Goal: Task Accomplishment & Management: Manage account settings

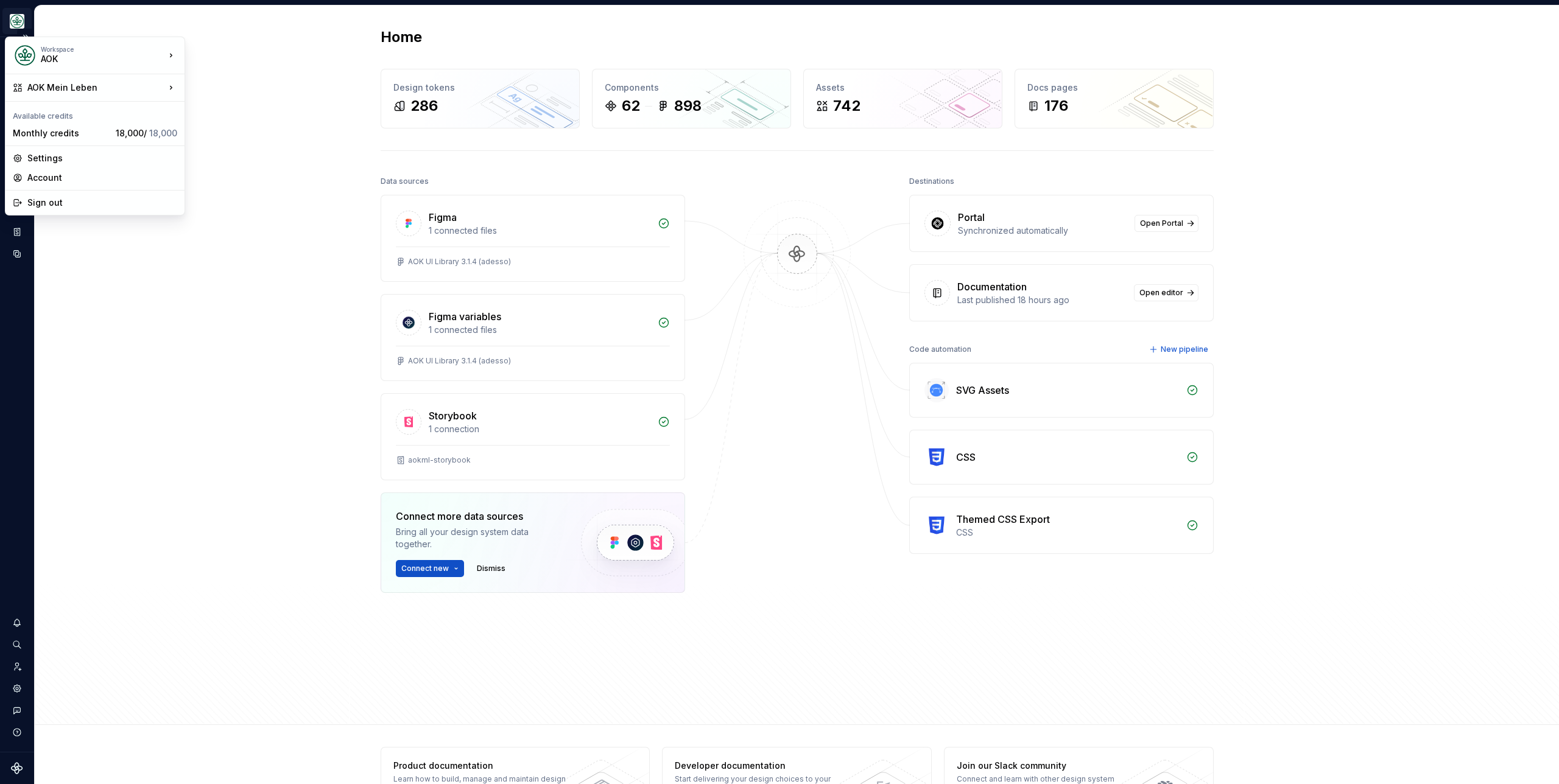
click at [28, 25] on html "AOK Mein Leben S Design system data Home Design tokens 286 Components 62 898 As…" at bounding box center [779, 392] width 1559 height 784
click at [270, 262] on html "AOK Mein Leben S Design system data Home Design tokens 286 Components 62 898 As…" at bounding box center [779, 392] width 1559 height 784
click at [28, 40] on button "Expand sidebar" at bounding box center [25, 37] width 17 height 17
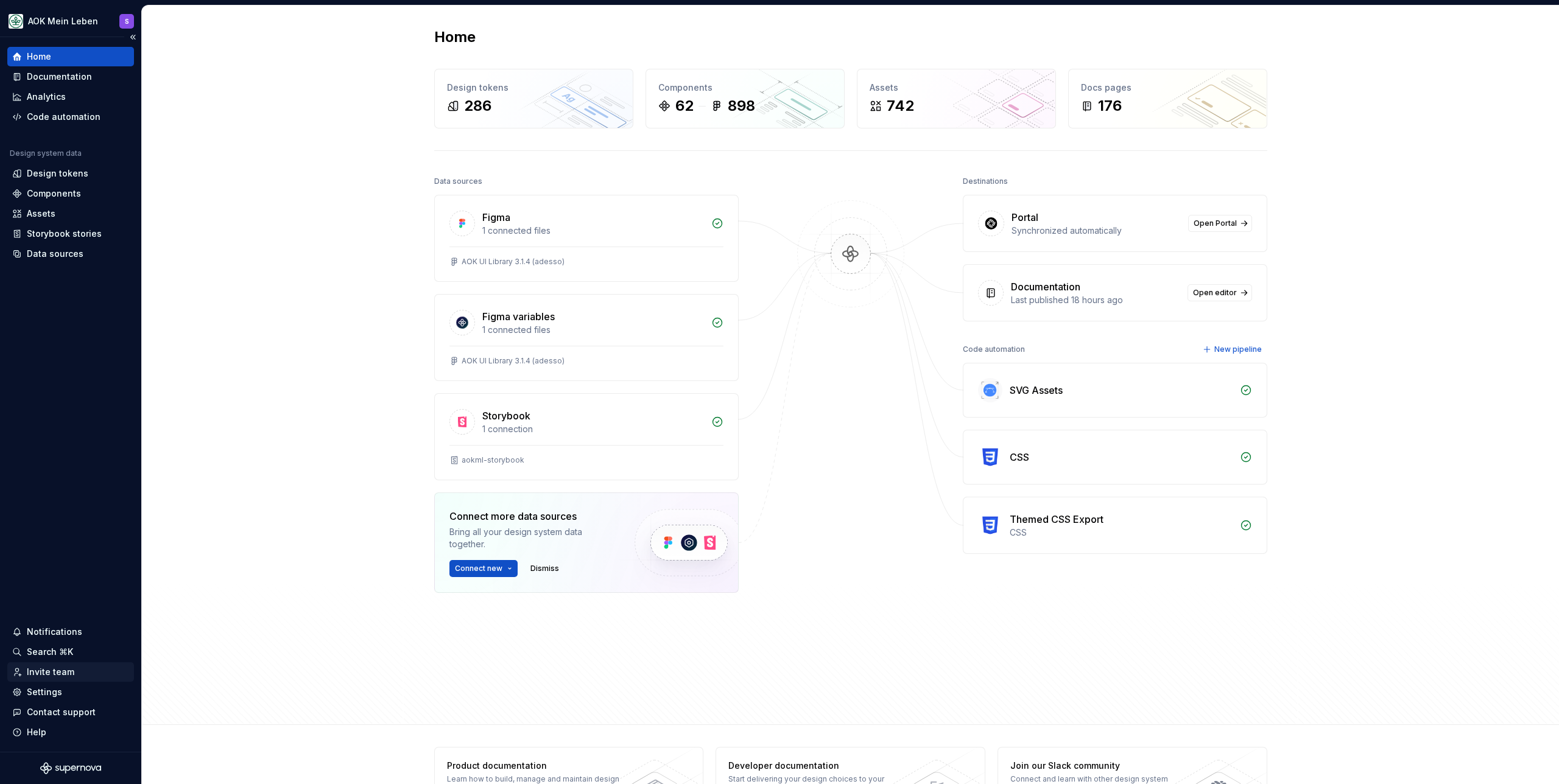
click at [72, 672] on div "Invite team" at bounding box center [71, 672] width 117 height 12
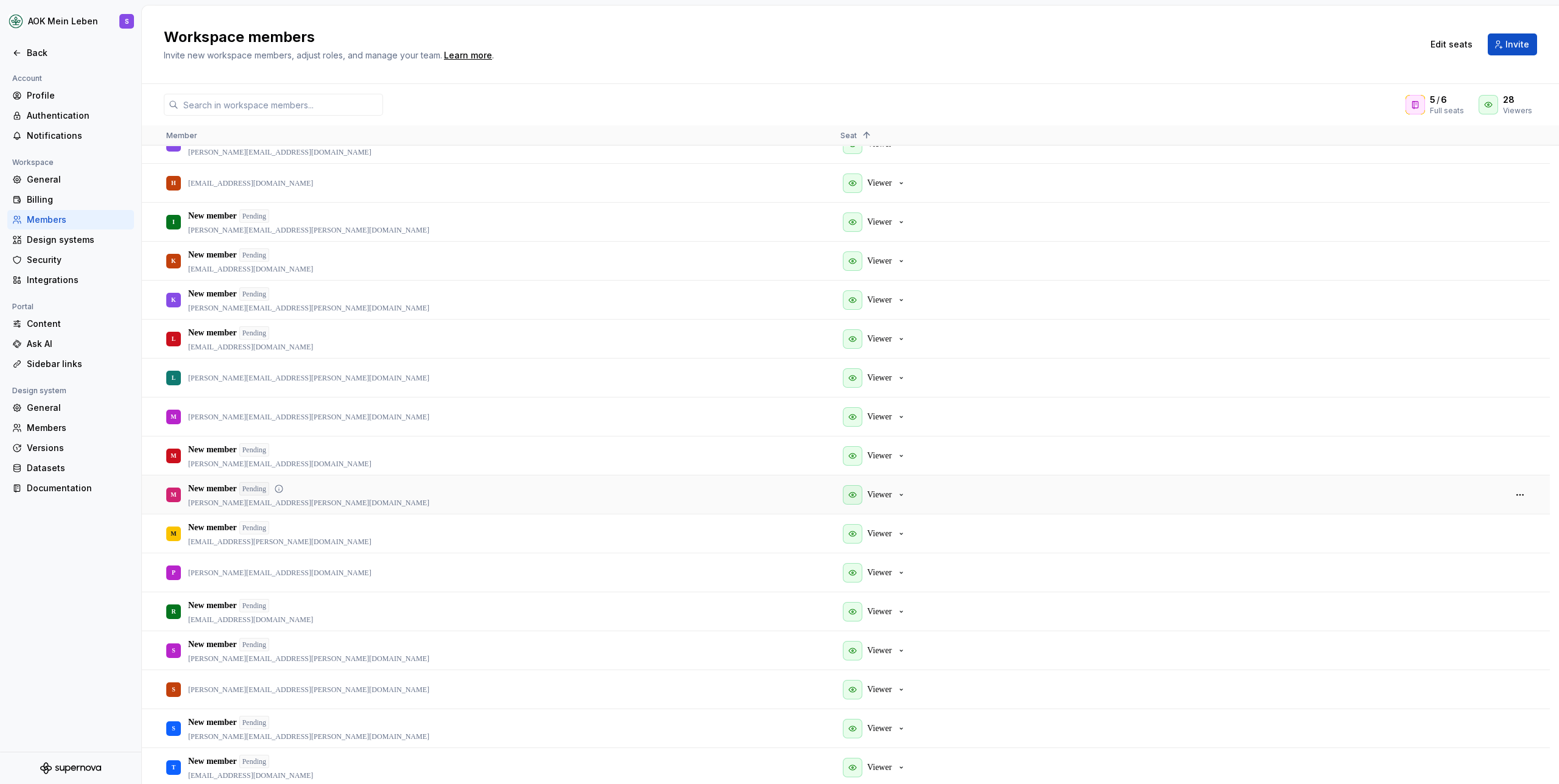
scroll to position [648, 0]
click at [1527, 489] on button "button" at bounding box center [1520, 491] width 17 height 17
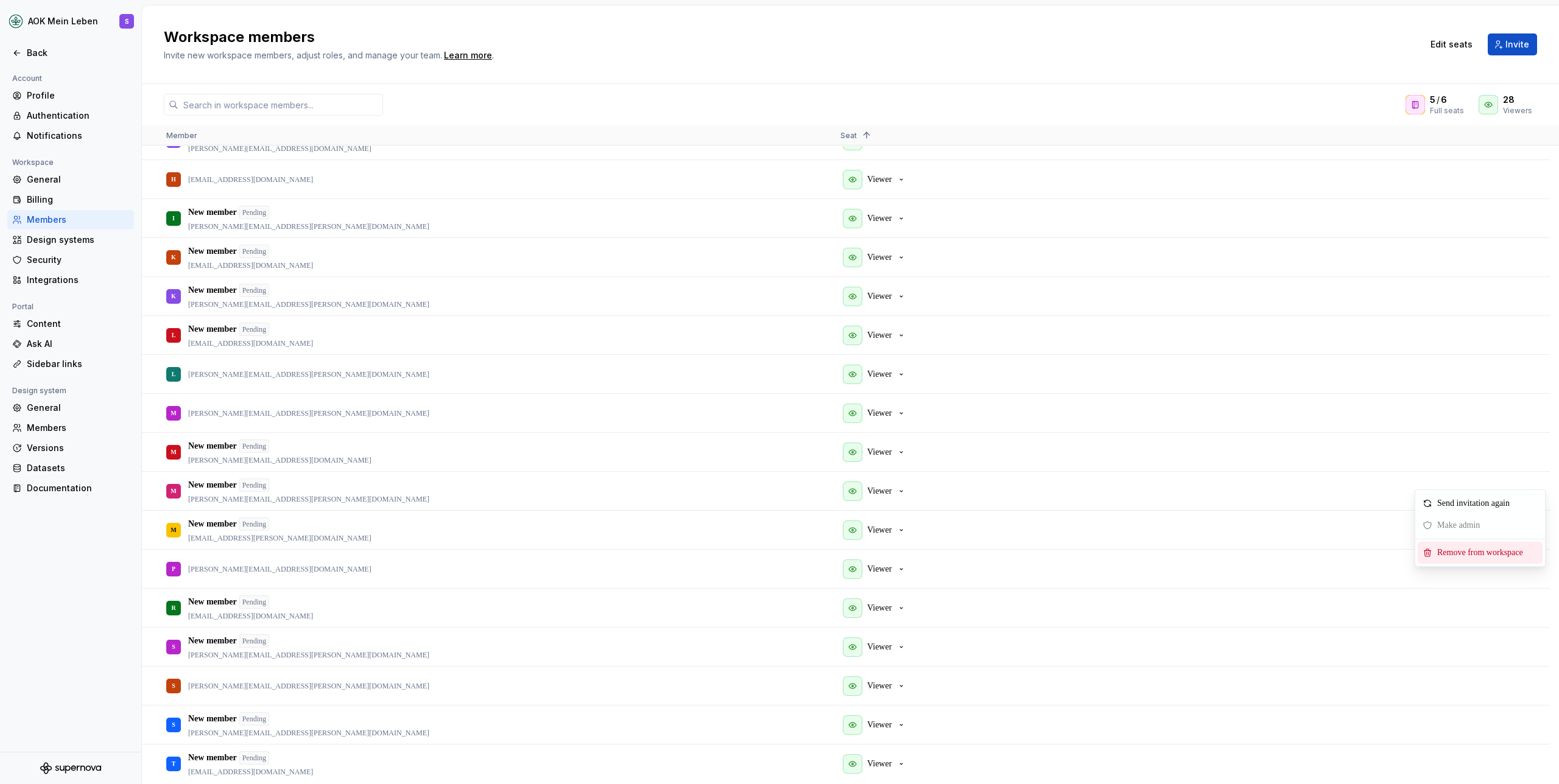
click at [1474, 550] on span "Remove from workspace" at bounding box center [1483, 553] width 101 height 22
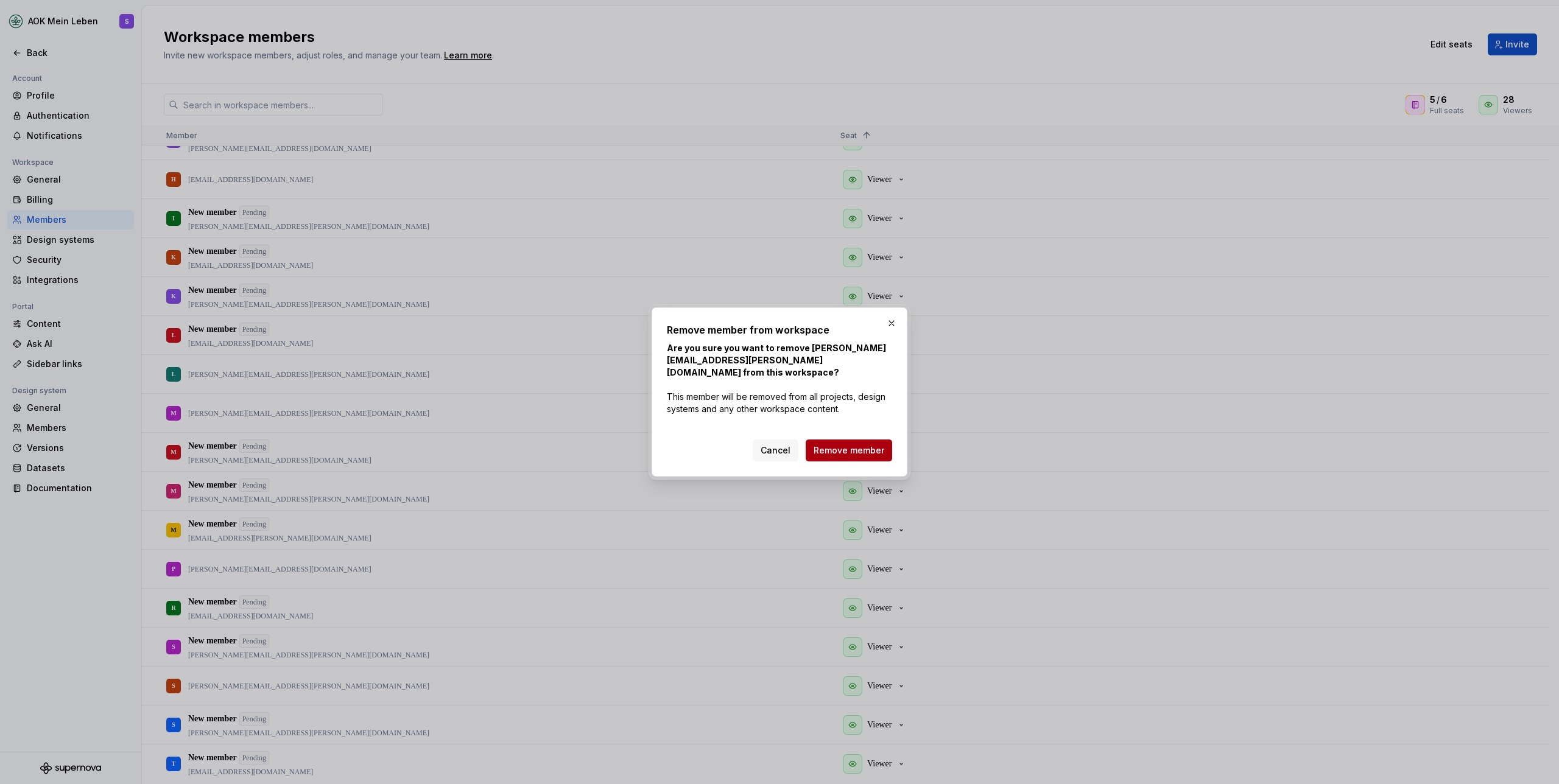
click at [818, 452] on span "Remove member" at bounding box center [849, 450] width 71 height 12
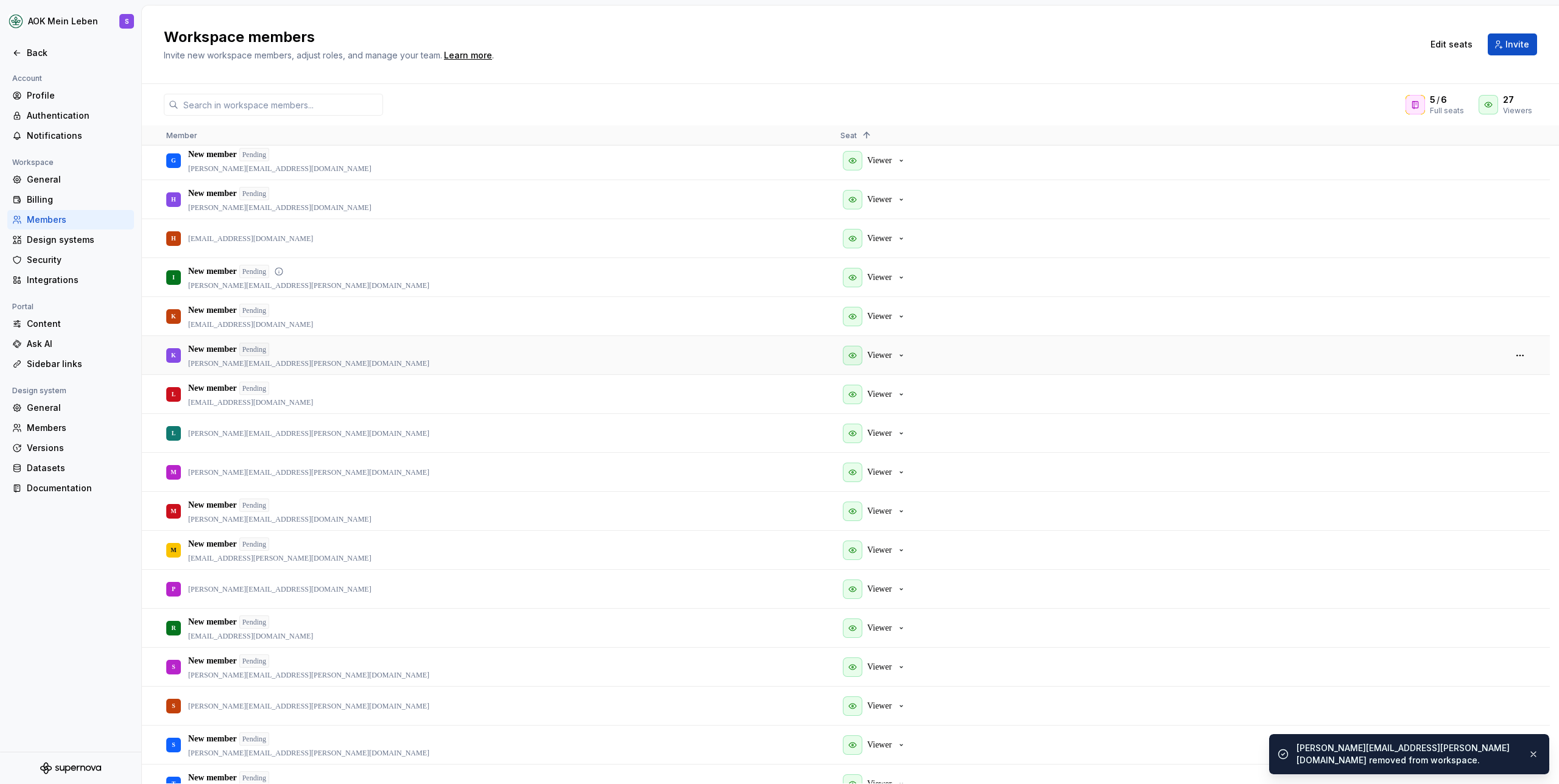
scroll to position [0, 0]
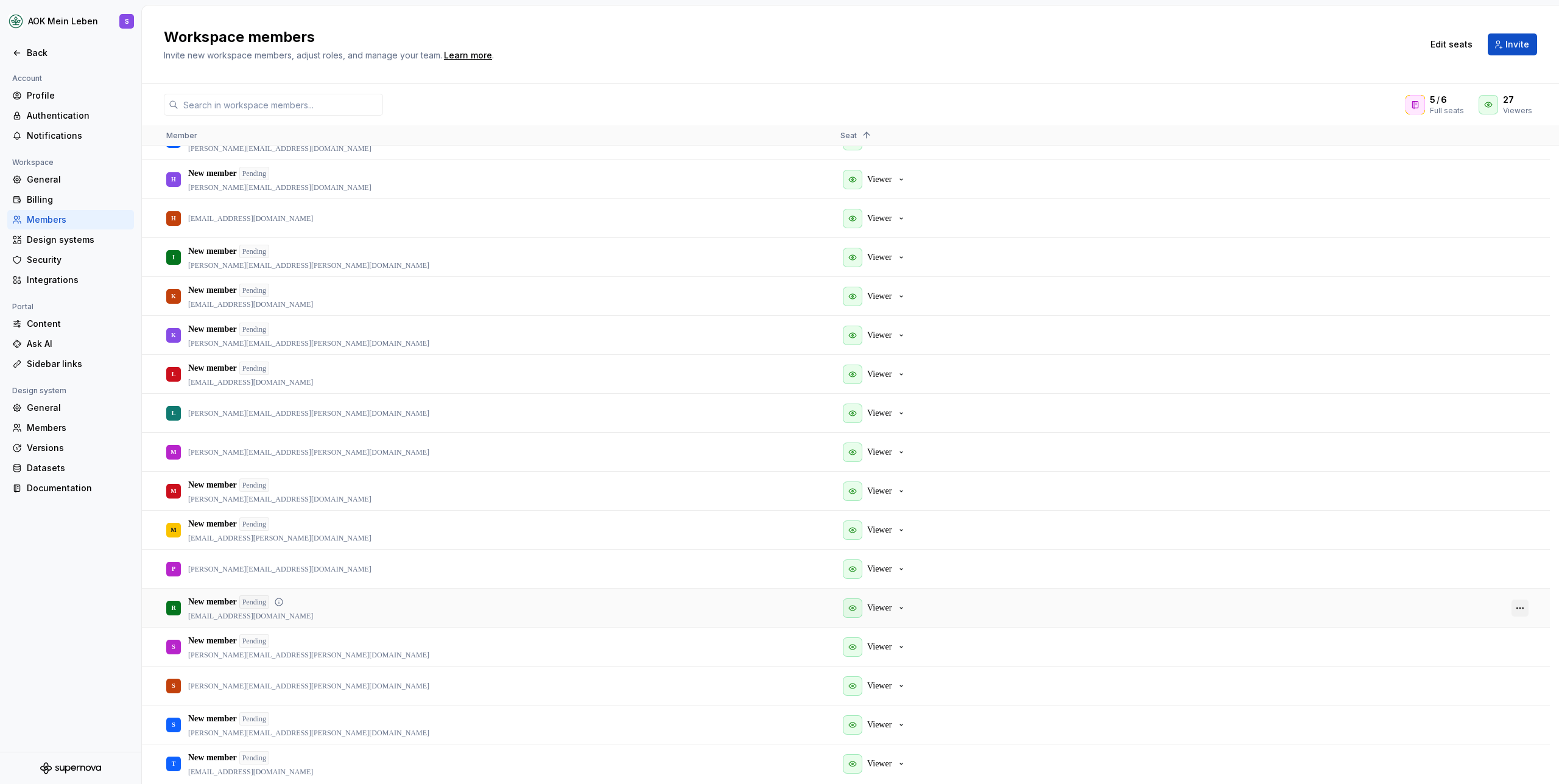
click at [1524, 607] on button "button" at bounding box center [1520, 608] width 17 height 17
click at [1490, 673] on span "Remove from workspace" at bounding box center [1483, 671] width 101 height 22
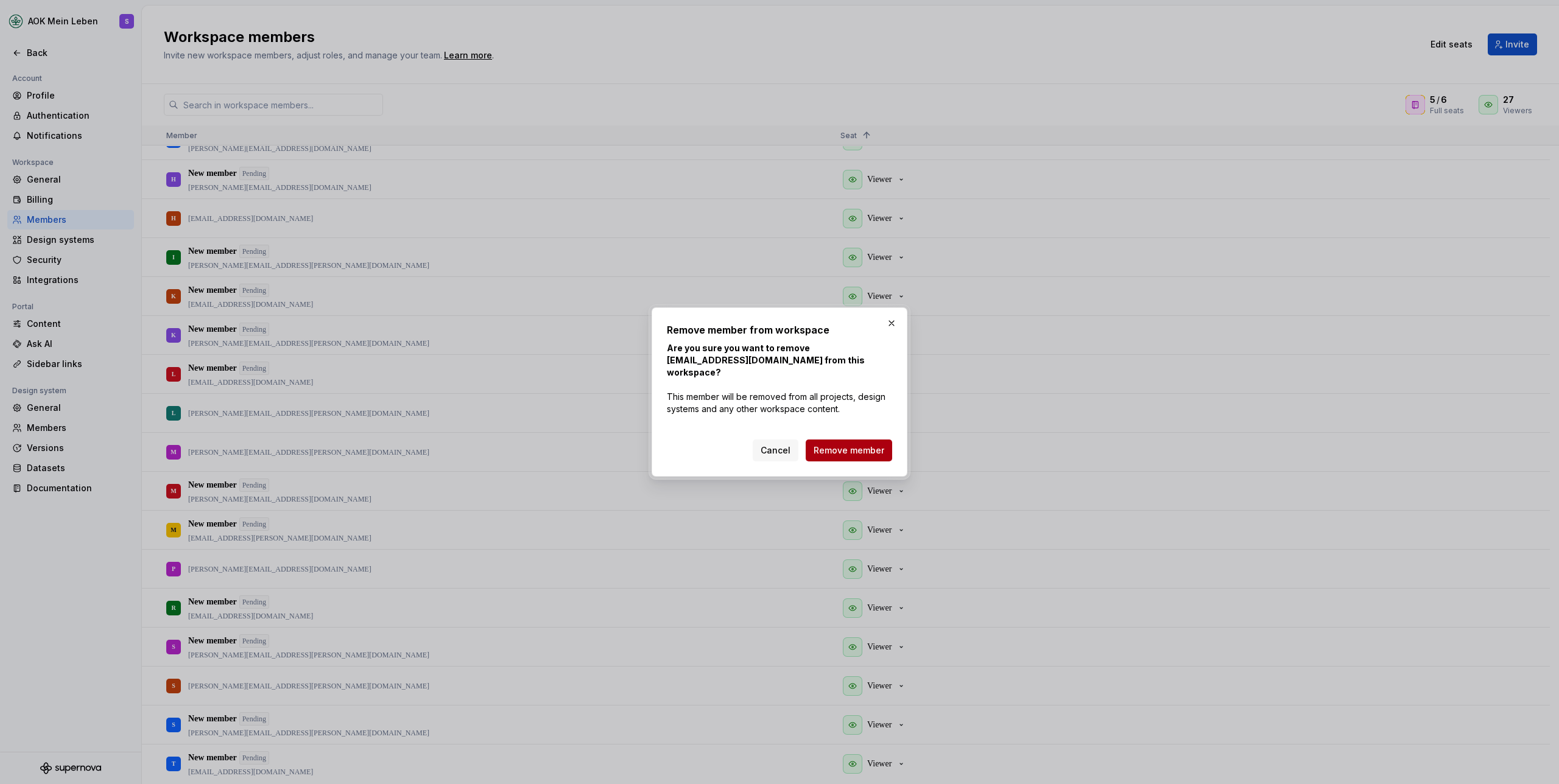
click at [844, 439] on button "Remove member" at bounding box center [849, 450] width 86 height 22
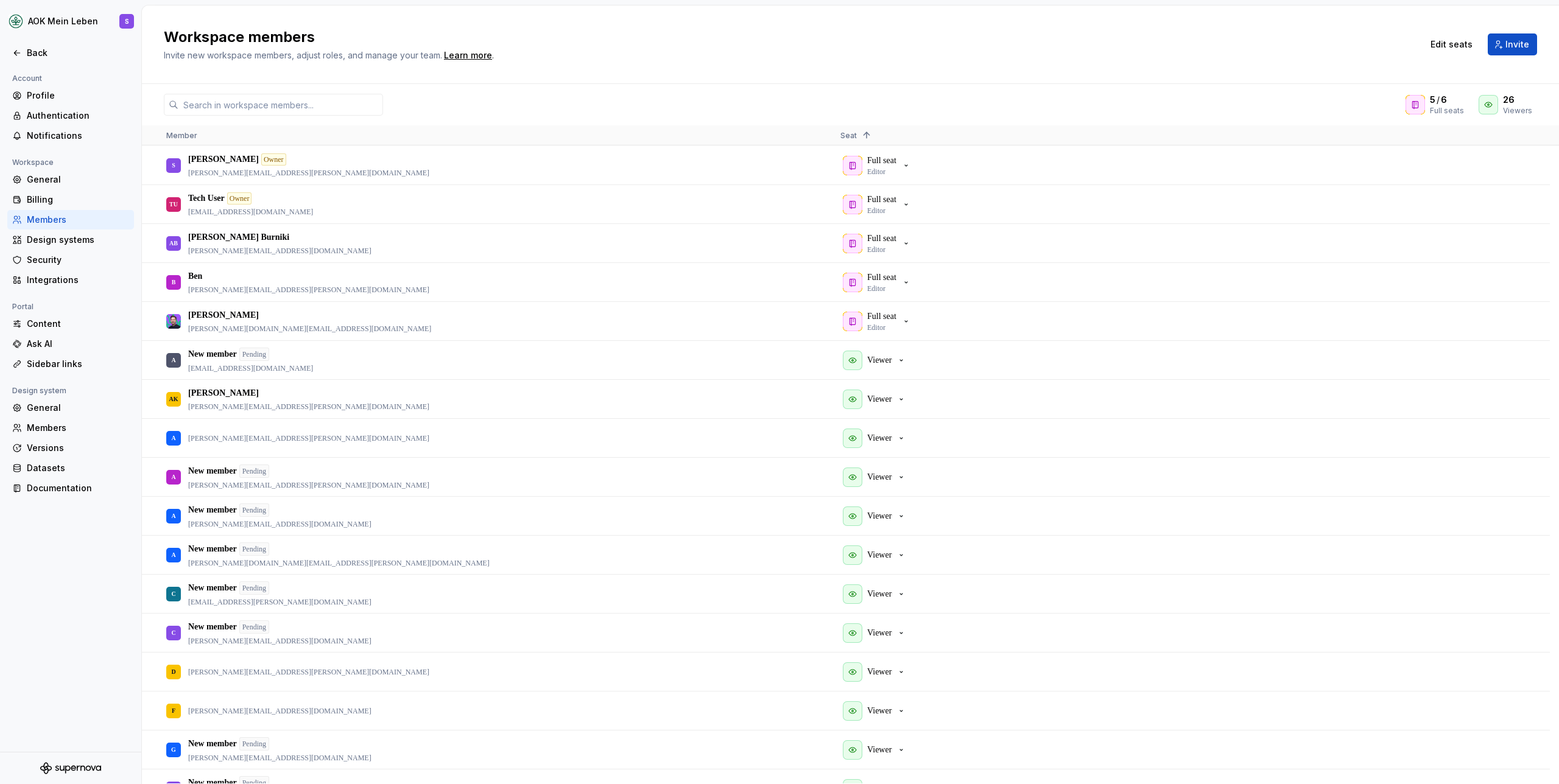
click at [682, 10] on div "Workspace members Invite new workspace members, adjust roles, and manage your t…" at bounding box center [850, 44] width 1417 height 78
click at [886, 285] on p "Editor" at bounding box center [876, 289] width 18 height 10
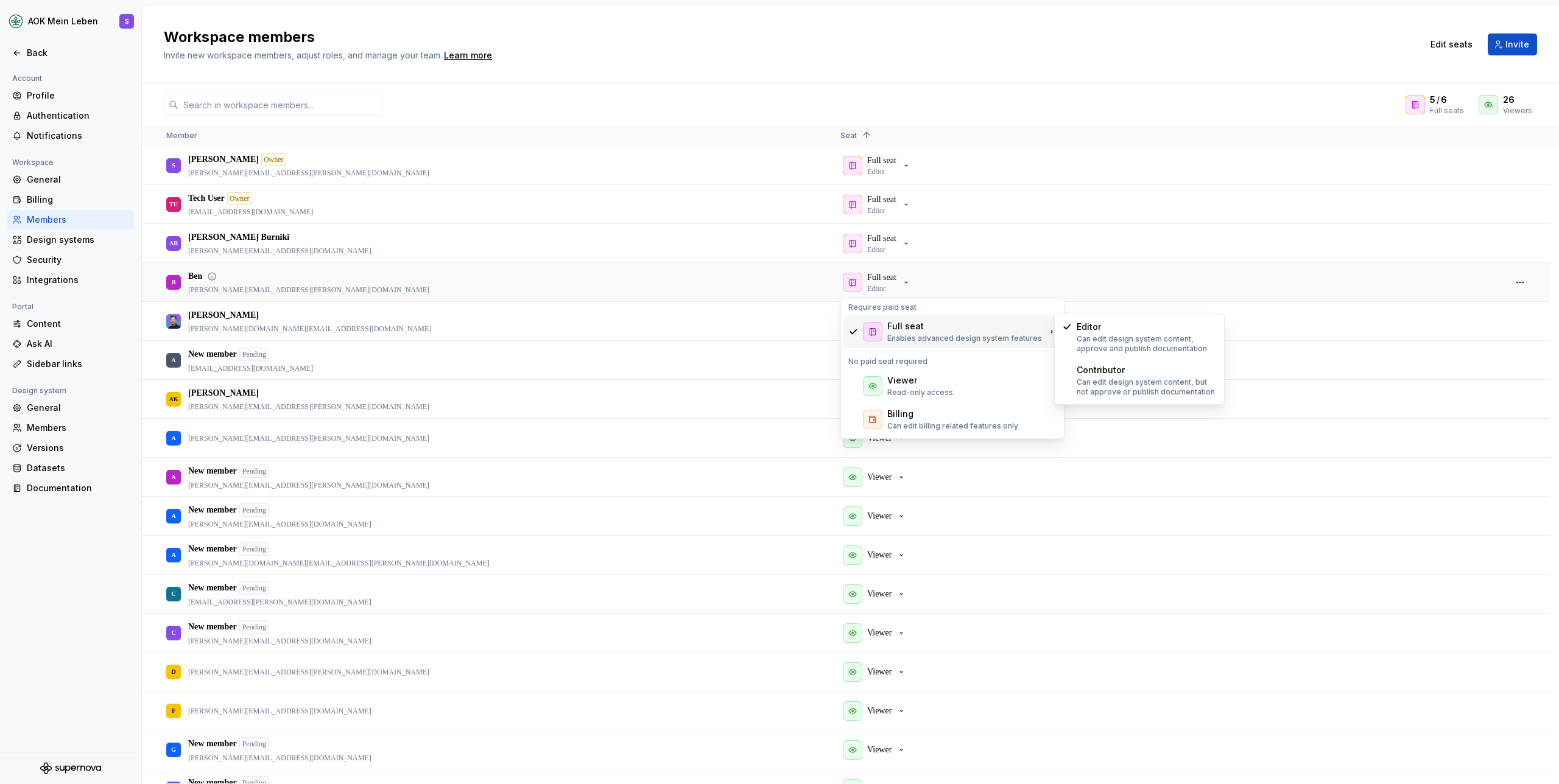
click at [1180, 287] on div "Full seat Editor" at bounding box center [1168, 282] width 654 height 37
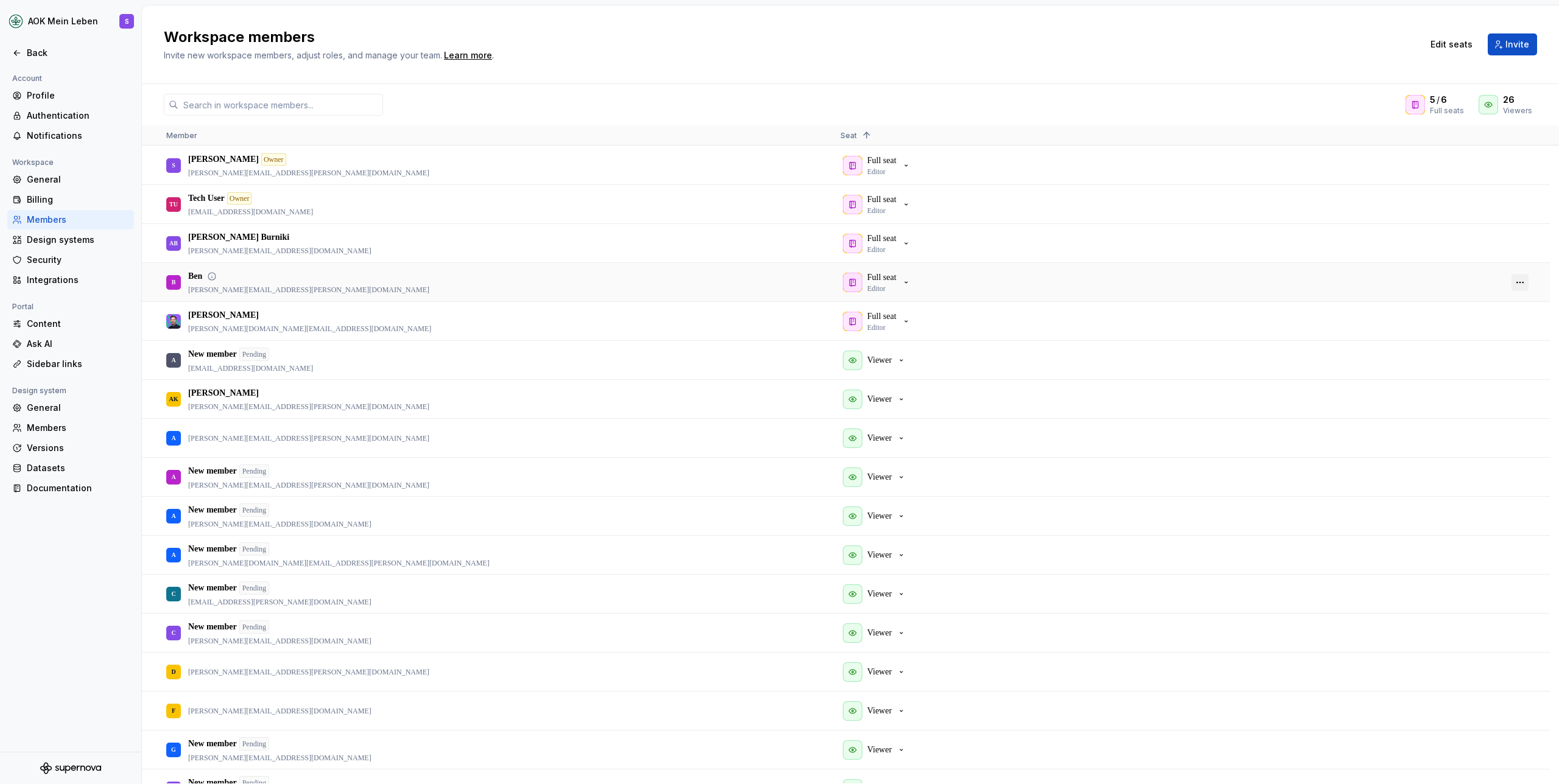
click at [1520, 281] on button "button" at bounding box center [1520, 283] width 17 height 17
click at [1490, 298] on span "Make owner" at bounding box center [1461, 296] width 57 height 22
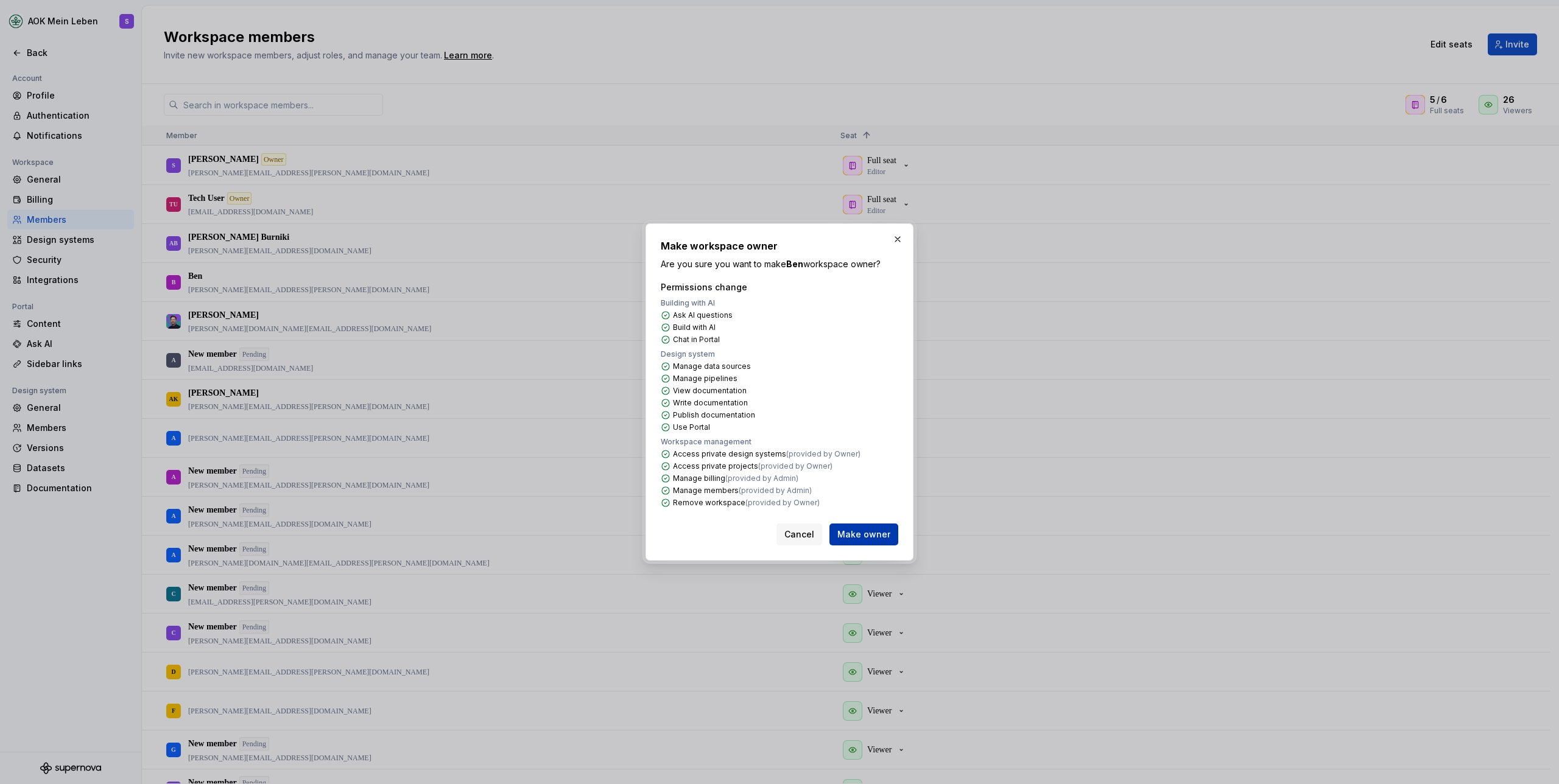
click at [856, 541] on button "Make owner" at bounding box center [863, 535] width 69 height 22
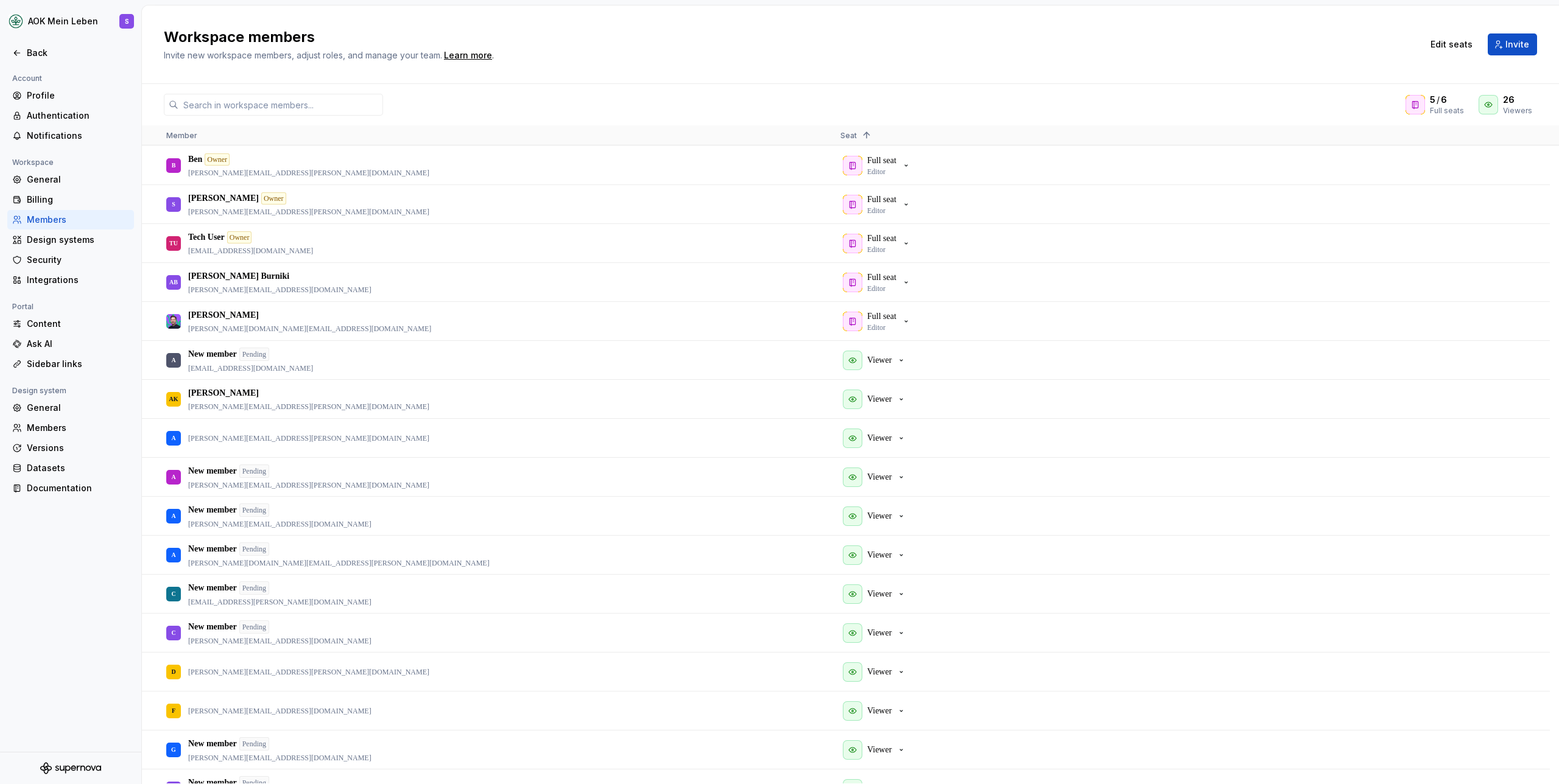
click at [937, 33] on h2 "Workspace members" at bounding box center [786, 37] width 1244 height 20
